Goal: Information Seeking & Learning: Learn about a topic

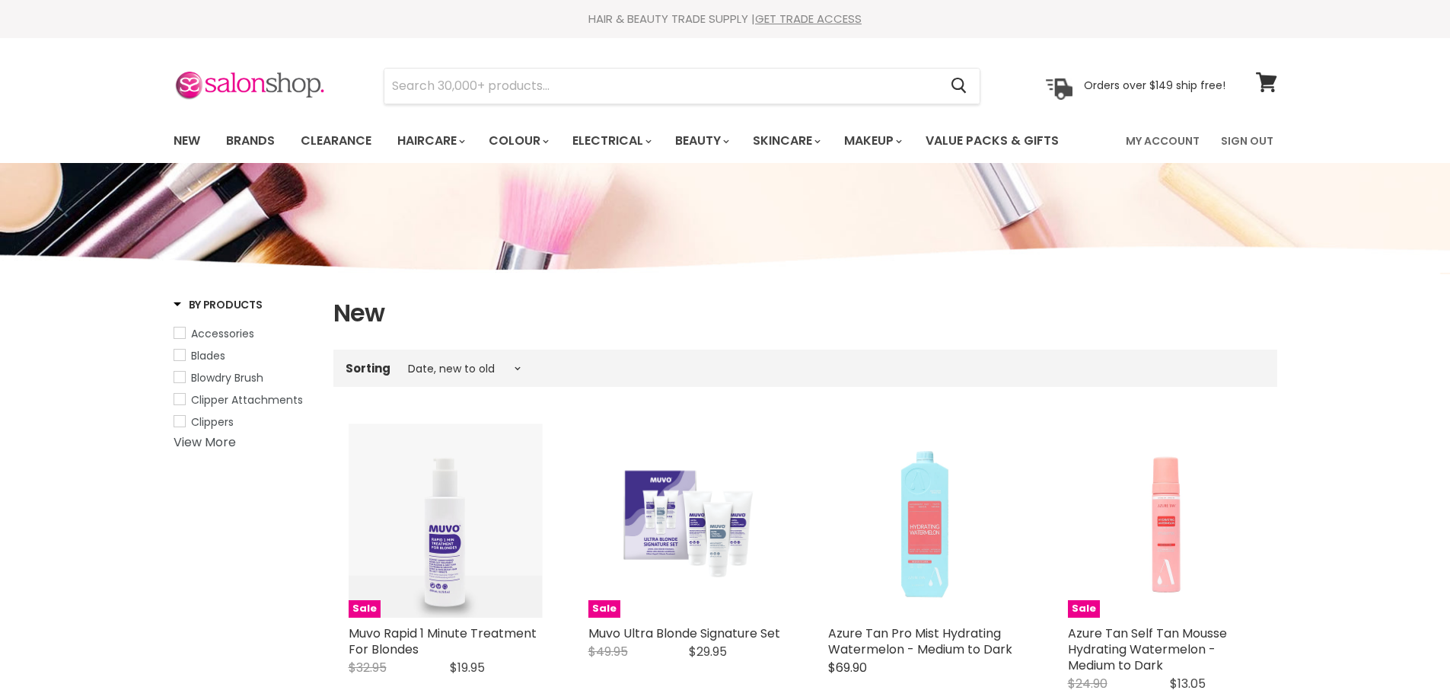
select select "created-descending"
click at [505, 75] on input "Search" at bounding box center [661, 86] width 555 height 35
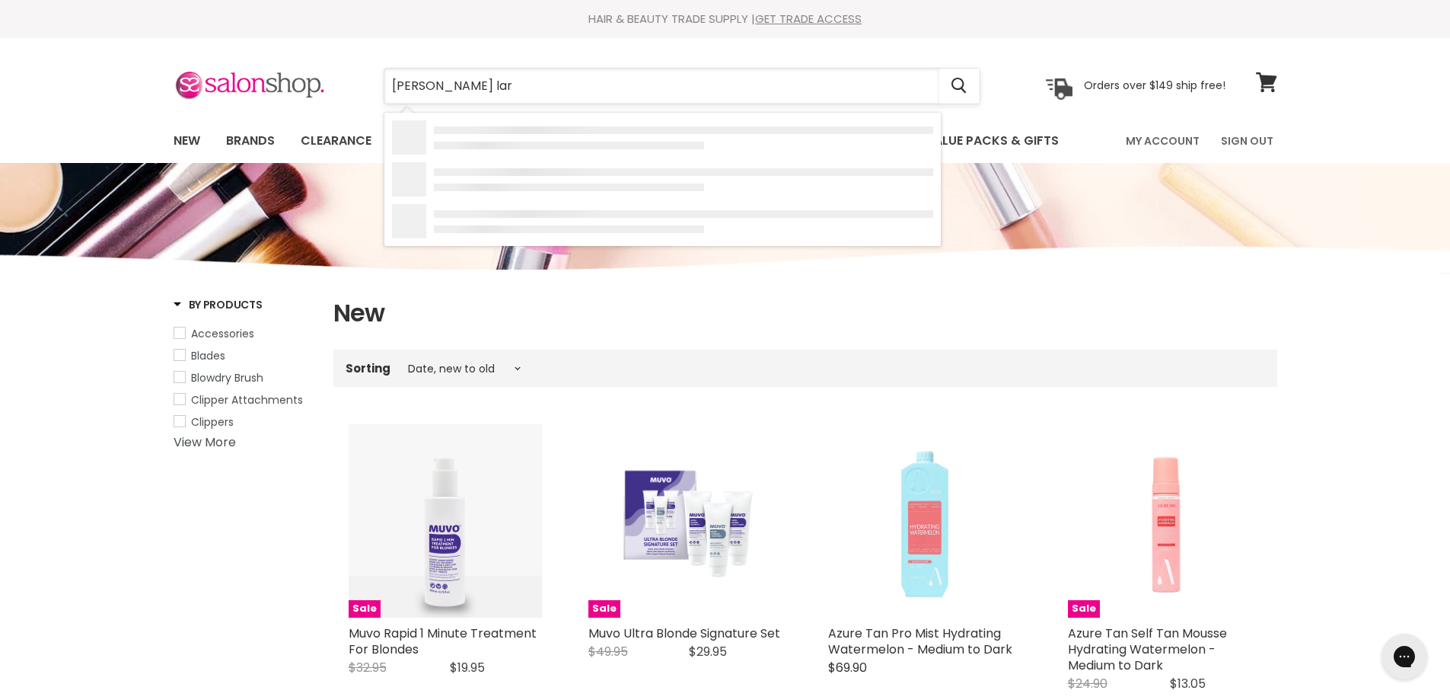
type input "wahl larg"
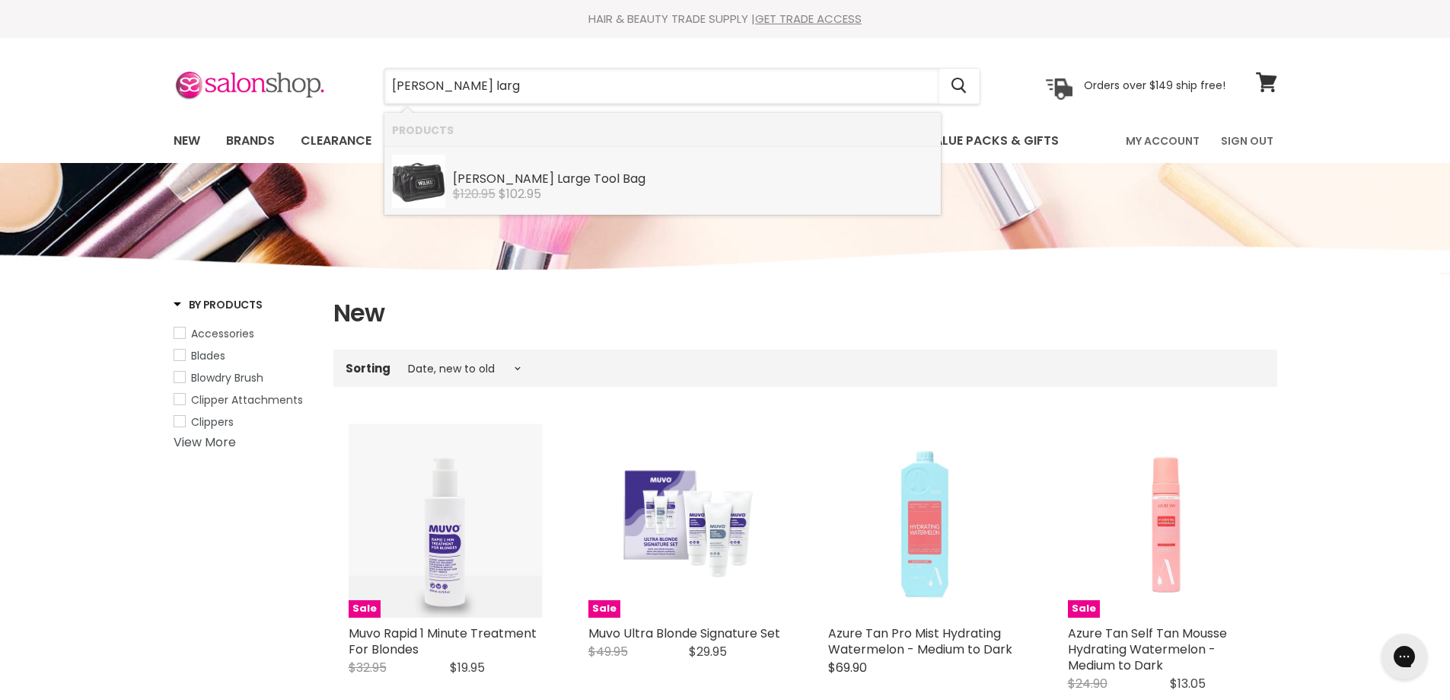
click at [525, 181] on div "Wahl Larg e Tool Bag" at bounding box center [693, 180] width 480 height 16
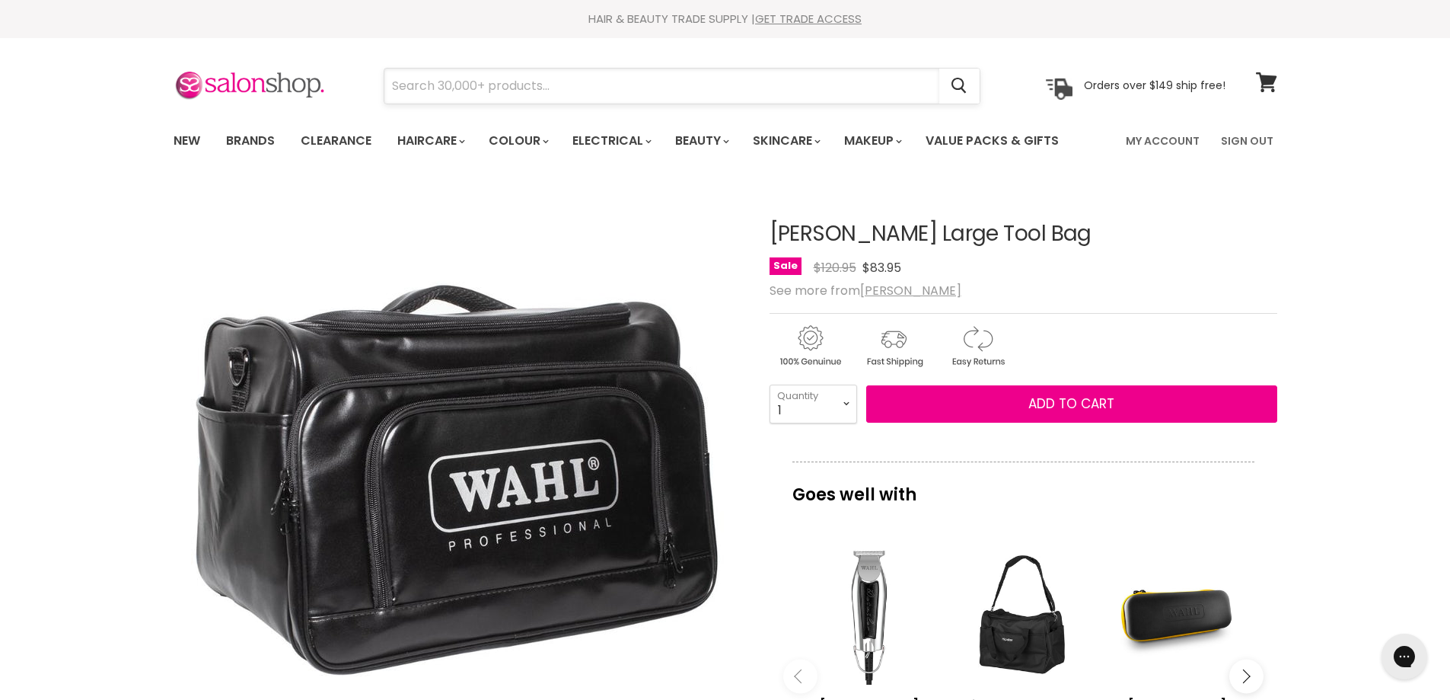
click at [482, 87] on input "Search" at bounding box center [661, 86] width 555 height 35
click at [482, 86] on input "Search" at bounding box center [661, 86] width 555 height 35
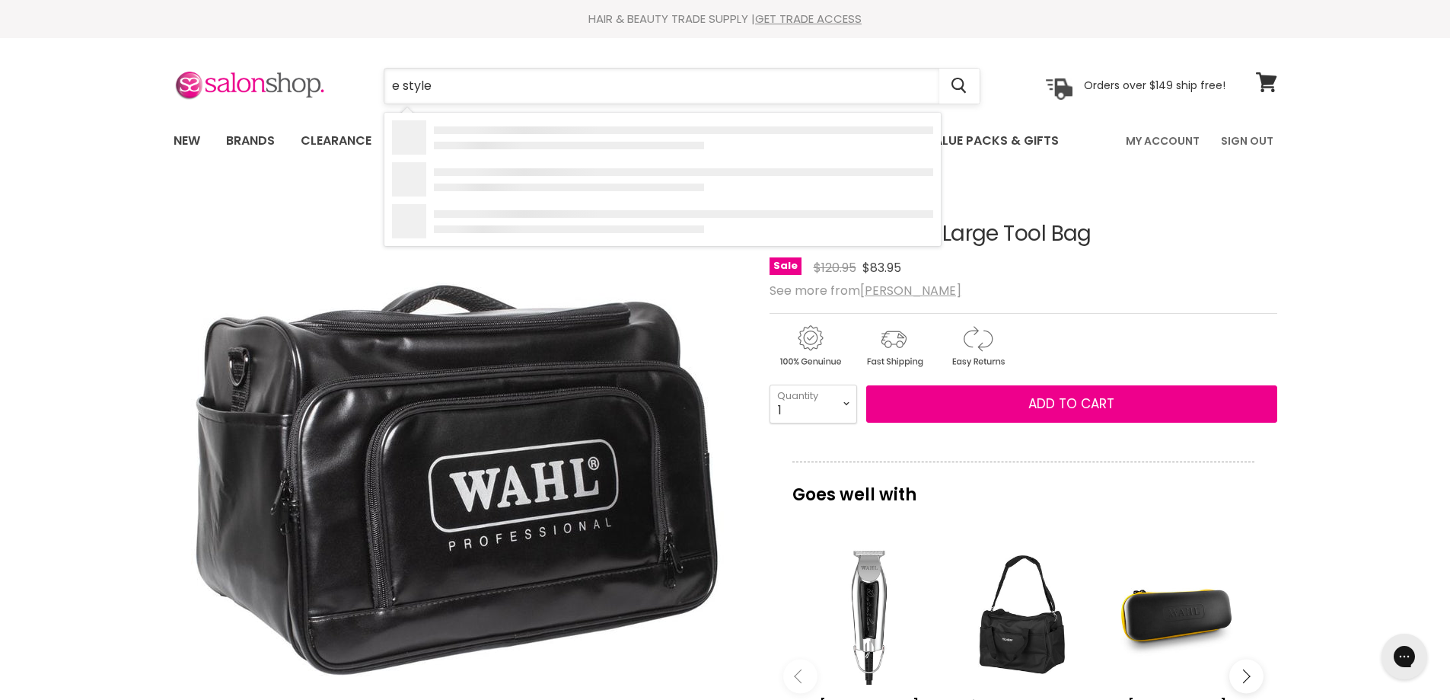
type input "e styler"
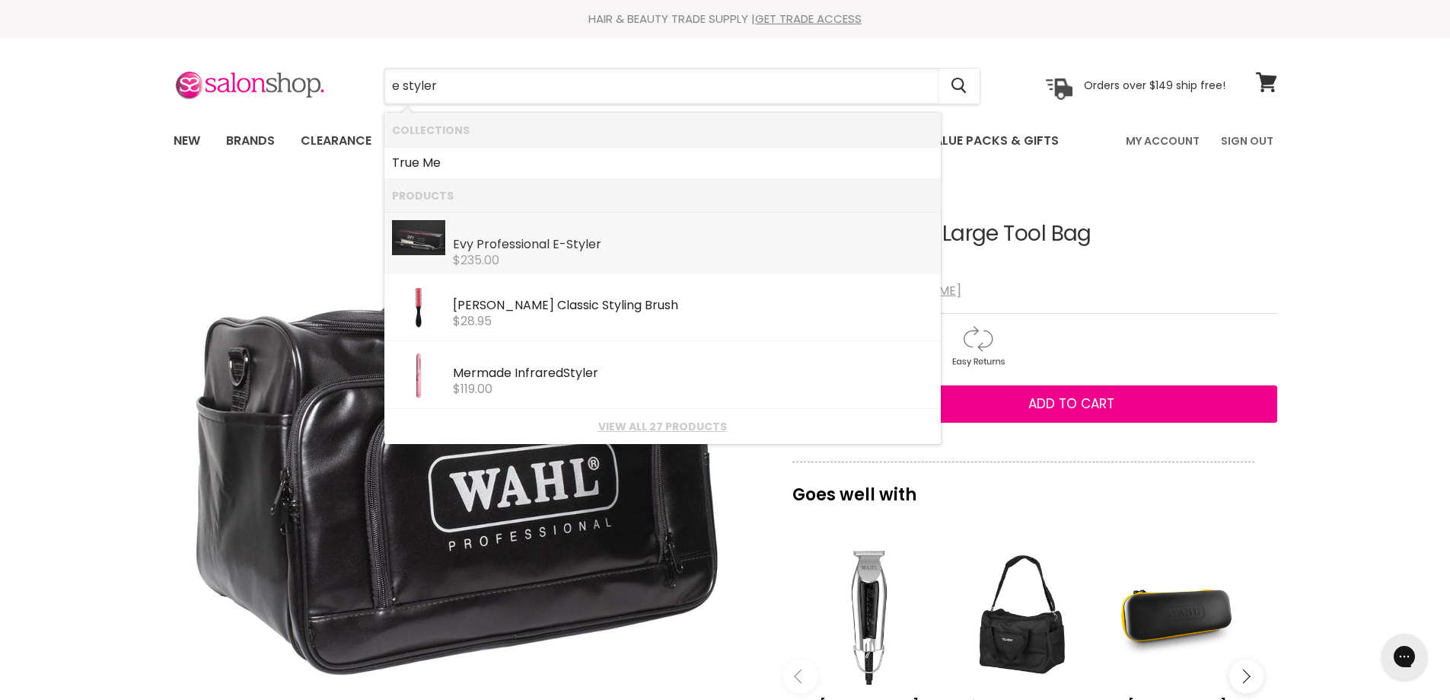
click at [507, 240] on div "Evy Professional E- Styler" at bounding box center [693, 246] width 480 height 16
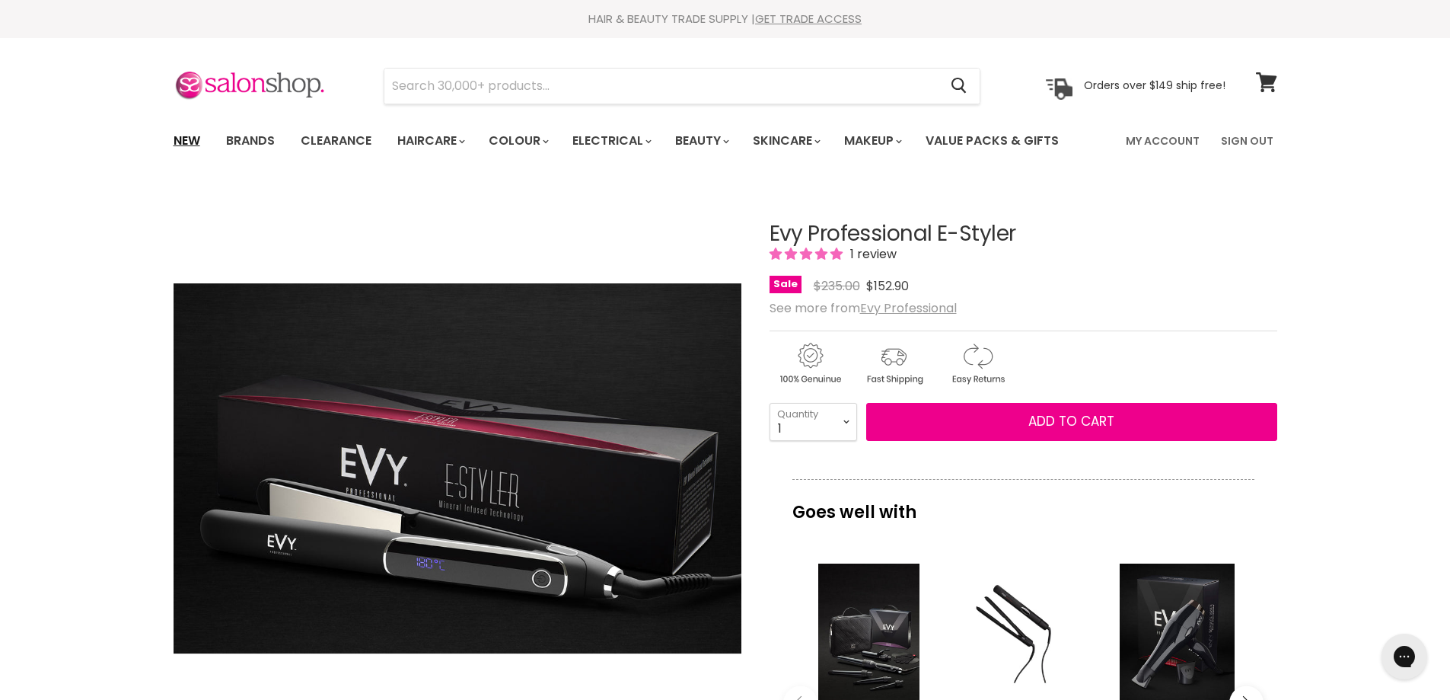
click at [183, 139] on link "New" at bounding box center [186, 141] width 49 height 32
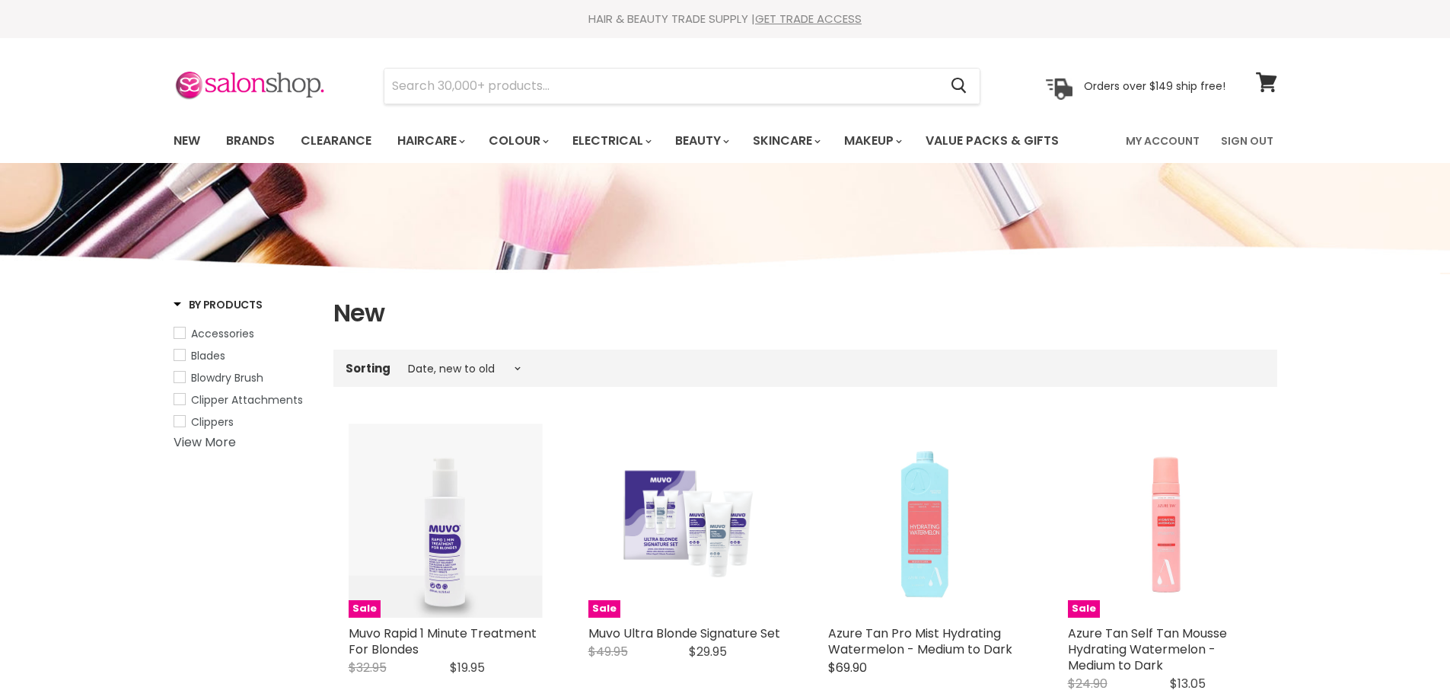
select select "created-descending"
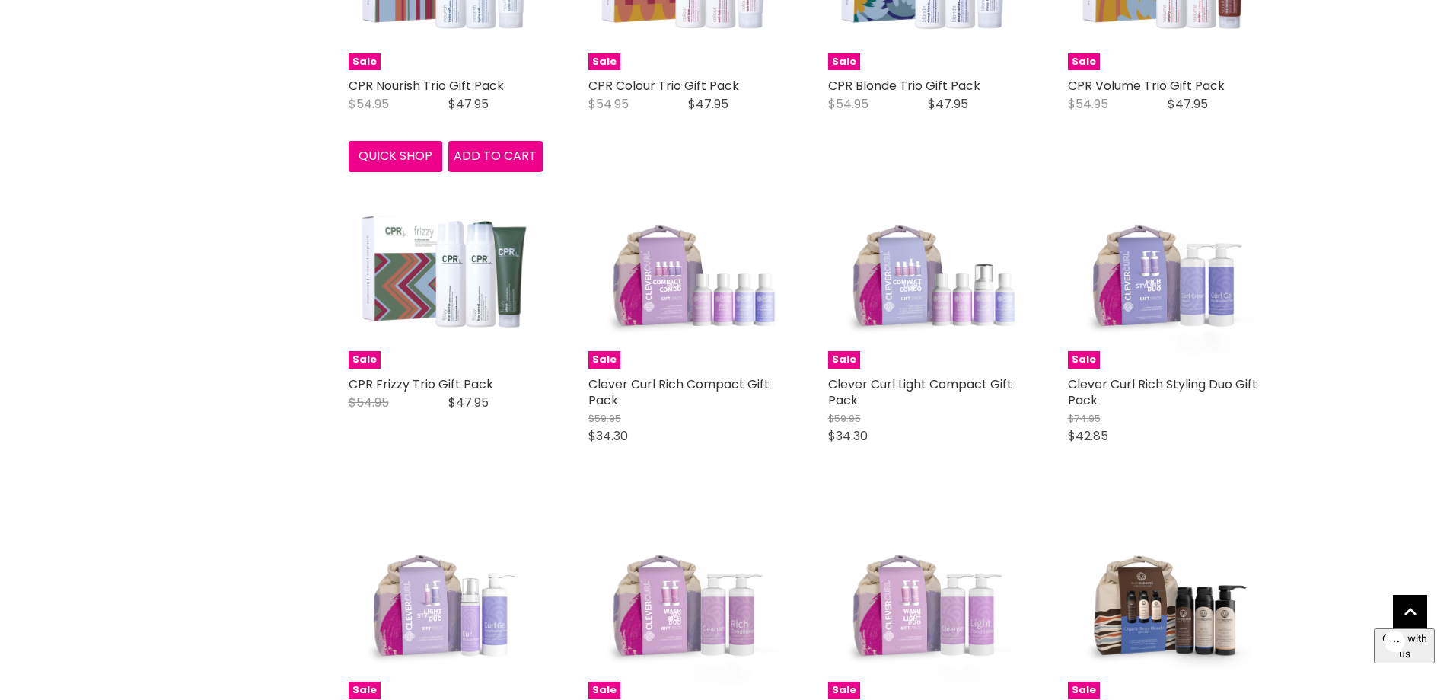
scroll to position [3426, 0]
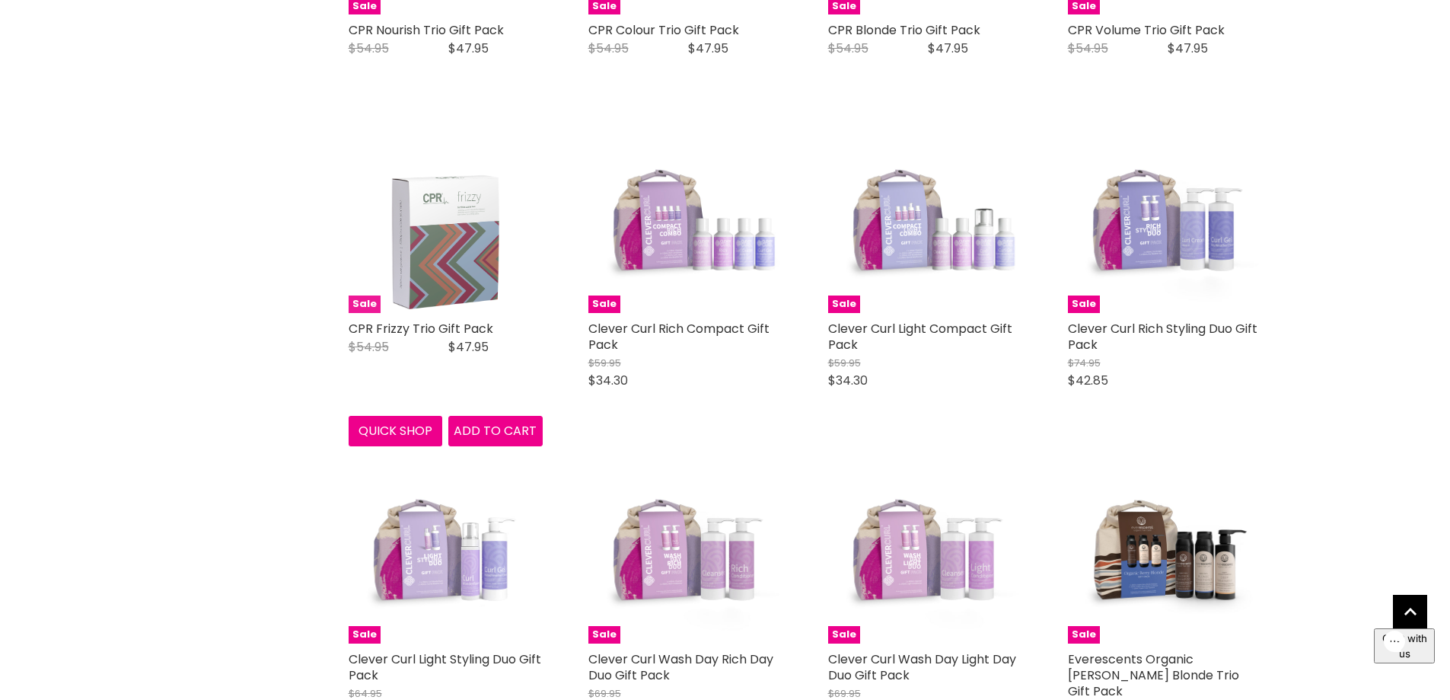
scroll to position [3654, 0]
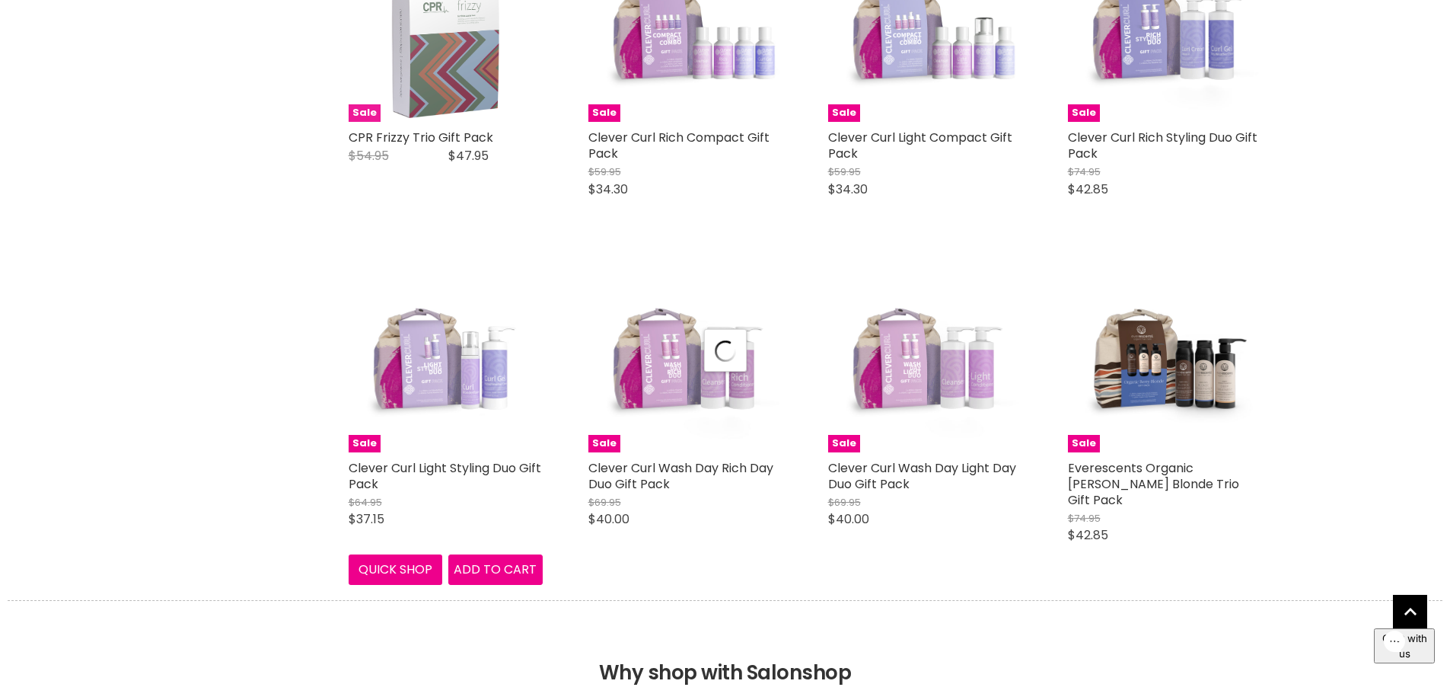
select select "created-descending"
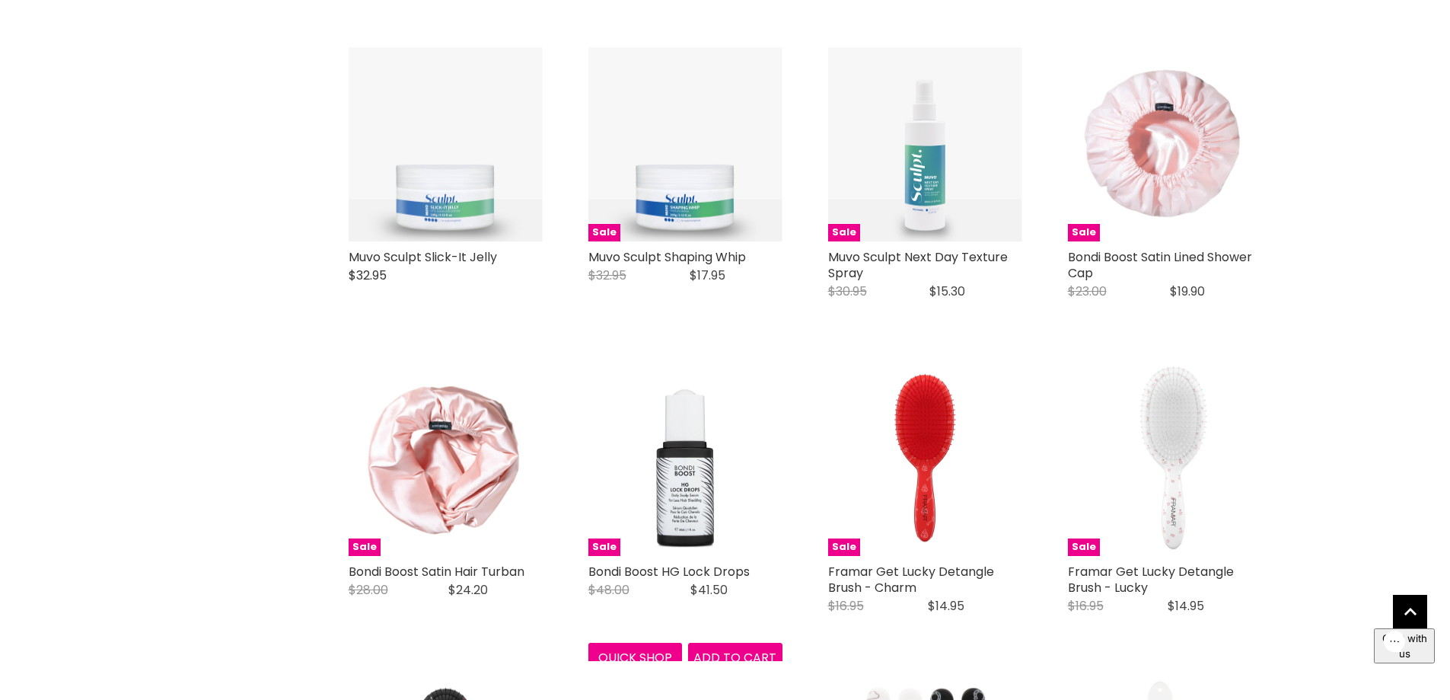
scroll to position [1675, 0]
